Goal: Check status: Check status

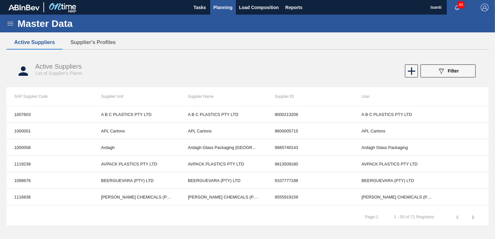
click at [230, 6] on span "Planning" at bounding box center [222, 8] width 19 height 8
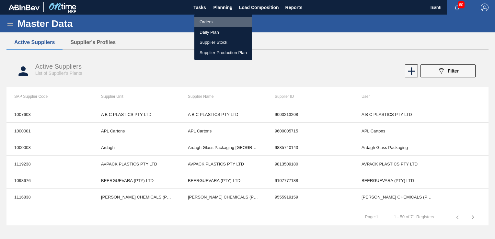
click at [206, 22] on li "Orders" at bounding box center [223, 22] width 58 height 10
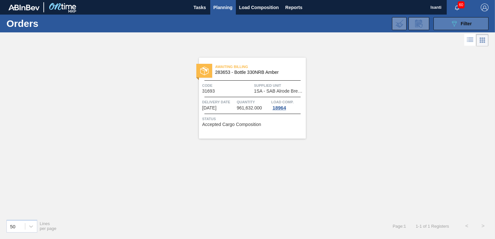
click at [465, 26] on span "Filter" at bounding box center [466, 23] width 11 height 5
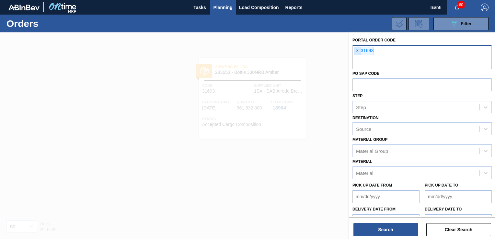
drag, startPoint x: 358, startPoint y: 50, endPoint x: 357, endPoint y: 56, distance: 6.2
click at [358, 50] on span "×" at bounding box center [357, 51] width 6 height 8
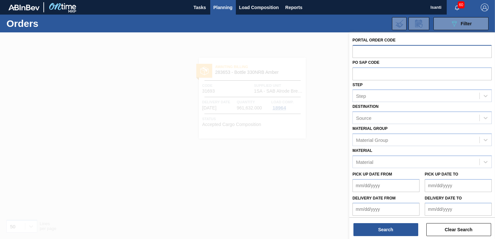
type input "v"
paste input "31771"
type input "31771"
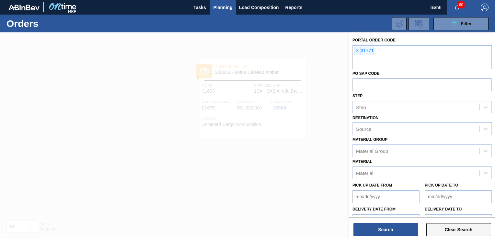
click at [459, 227] on button "Clear Search" at bounding box center [458, 229] width 65 height 13
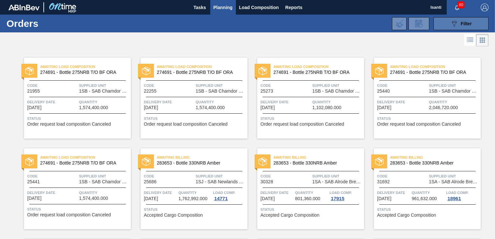
click at [470, 29] on button "089F7B8B-B2A5-4AFE-B5C0-19BA573D28AC Filter" at bounding box center [460, 23] width 55 height 13
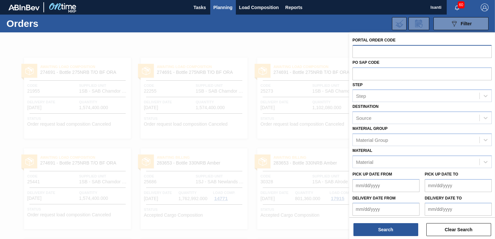
click at [399, 48] on input "text" at bounding box center [421, 51] width 139 height 12
type input "v"
paste input "31771"
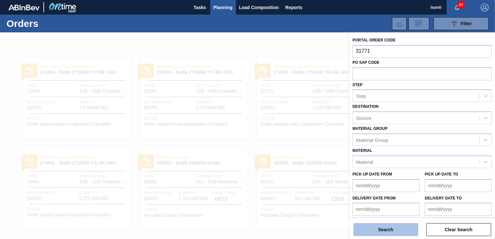
type input "31771"
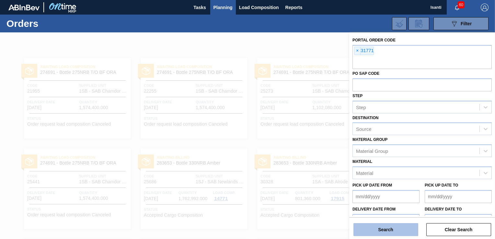
click at [409, 232] on button "Search" at bounding box center [385, 229] width 65 height 13
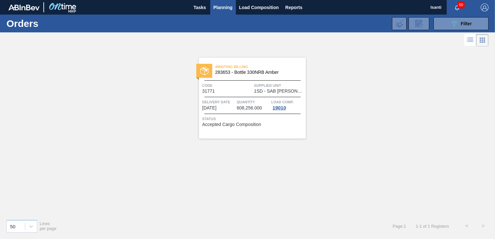
click at [270, 87] on span "Supplied Unit" at bounding box center [279, 85] width 50 height 6
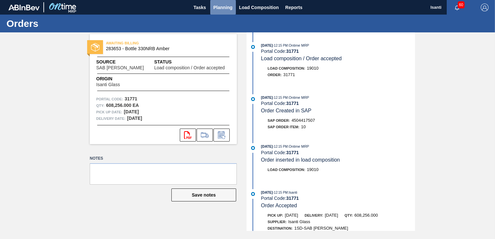
click at [222, 10] on span "Planning" at bounding box center [222, 8] width 19 height 8
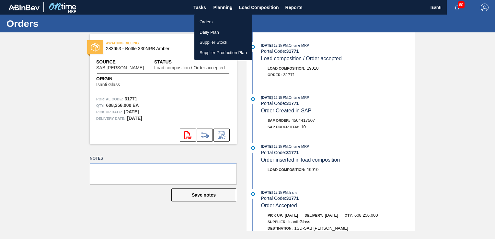
click at [459, 64] on div at bounding box center [247, 119] width 495 height 239
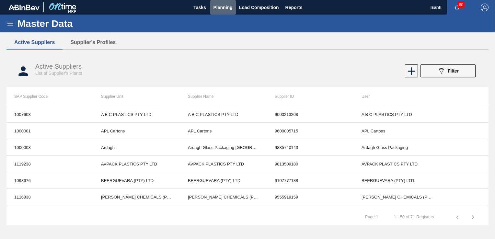
drag, startPoint x: 222, startPoint y: 7, endPoint x: 227, endPoint y: 16, distance: 9.7
click at [222, 8] on span "Planning" at bounding box center [222, 8] width 19 height 8
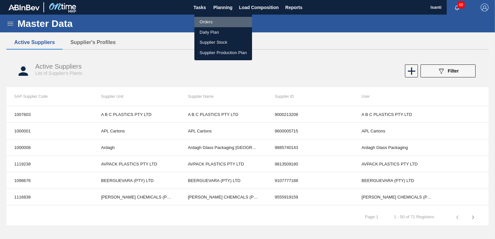
click at [202, 24] on li "Orders" at bounding box center [223, 22] width 58 height 10
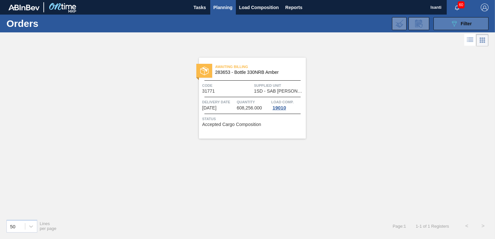
click at [454, 22] on icon "089F7B8B-B2A5-4AFE-B5C0-19BA573D28AC" at bounding box center [454, 24] width 8 height 8
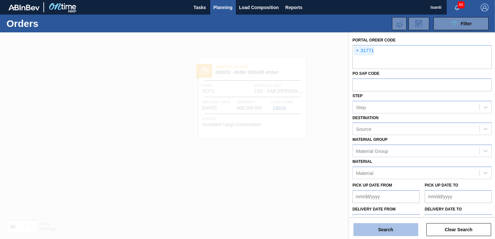
click at [401, 230] on button "Search" at bounding box center [385, 229] width 65 height 13
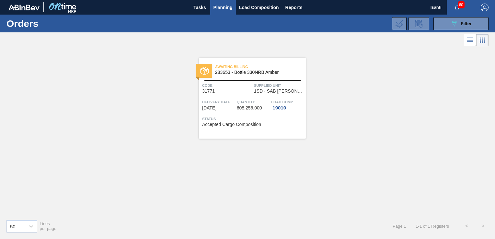
click at [274, 88] on span "Supplied Unit" at bounding box center [279, 85] width 50 height 6
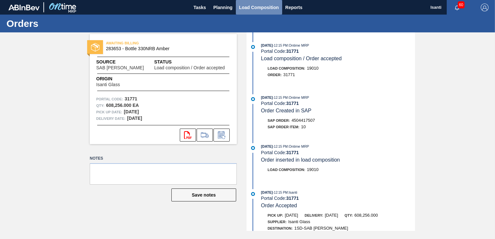
click at [247, 8] on span "Load Composition" at bounding box center [259, 8] width 40 height 8
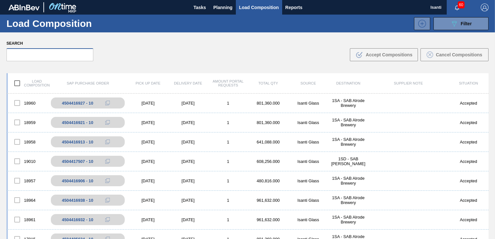
click at [26, 55] on input "text" at bounding box center [49, 54] width 87 height 13
click at [458, 23] on div "089F7B8B-B2A5-4AFE-B5C0-19BA573D28AC Filter" at bounding box center [460, 24] width 21 height 8
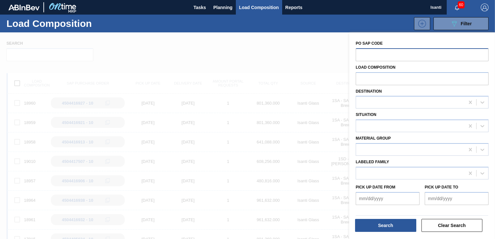
click at [374, 54] on input "text" at bounding box center [422, 54] width 133 height 12
paste input "31771"
type input "31771"
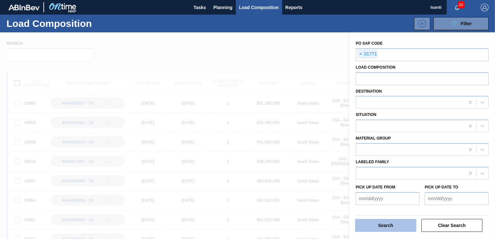
click at [387, 228] on button "Search" at bounding box center [385, 225] width 61 height 13
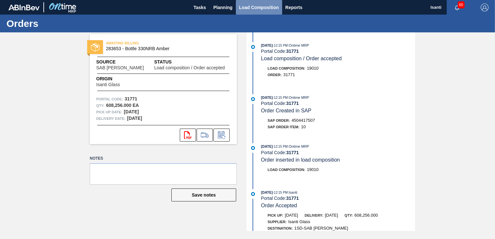
click at [257, 6] on span "Load Composition" at bounding box center [259, 8] width 40 height 8
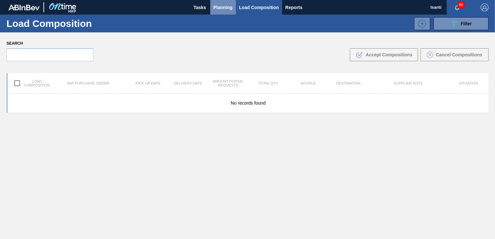
click at [217, 8] on span "Planning" at bounding box center [222, 8] width 19 height 8
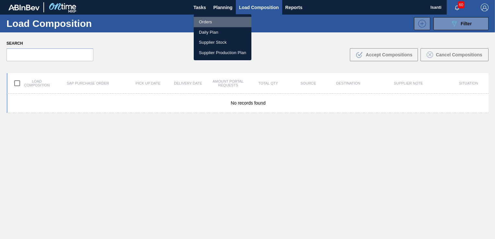
click at [209, 19] on li "Orders" at bounding box center [223, 22] width 58 height 10
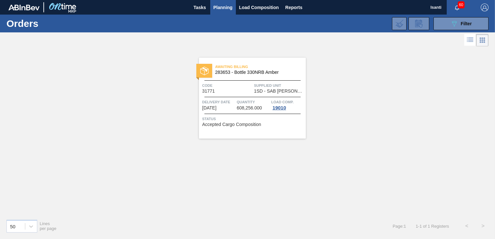
click at [263, 85] on span "Supplied Unit" at bounding box center [279, 85] width 50 height 6
